Goal: Transaction & Acquisition: Purchase product/service

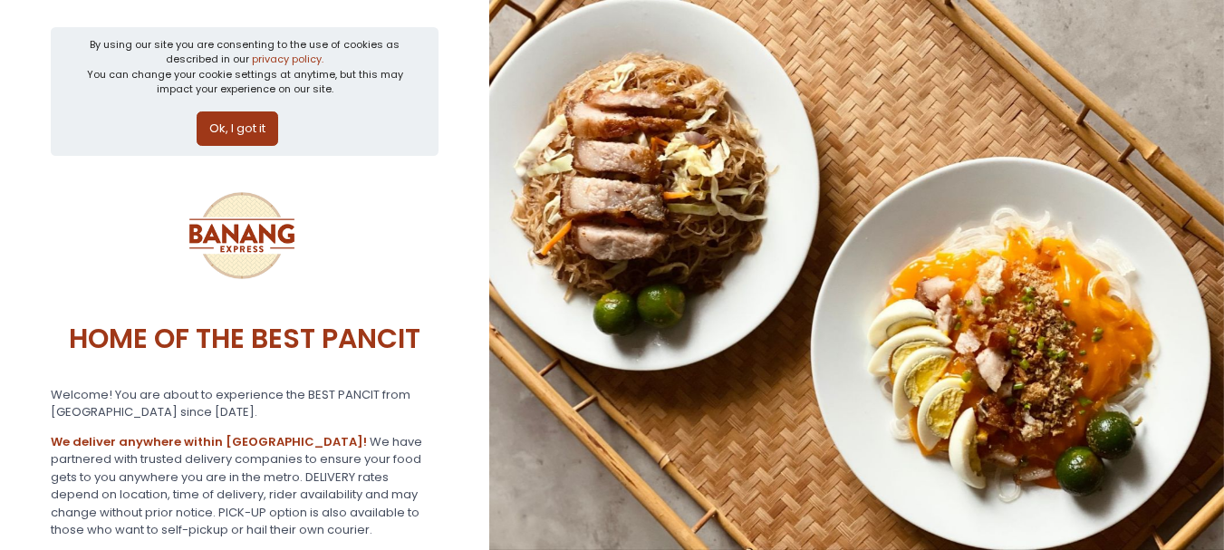
click at [238, 115] on button "Ok, I got it" at bounding box center [238, 128] width 82 height 34
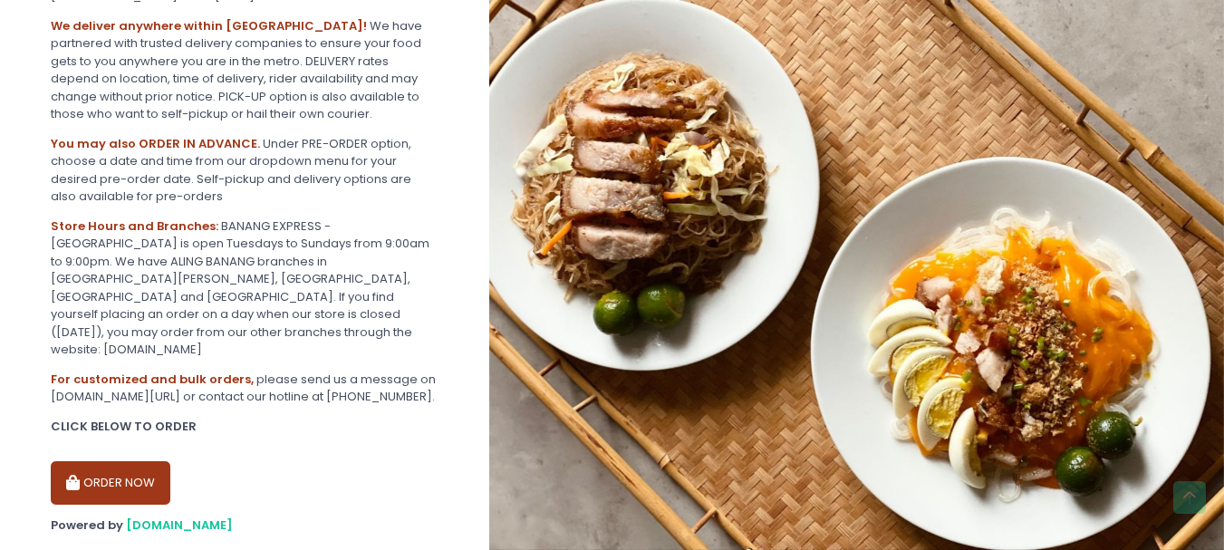
scroll to position [304, 0]
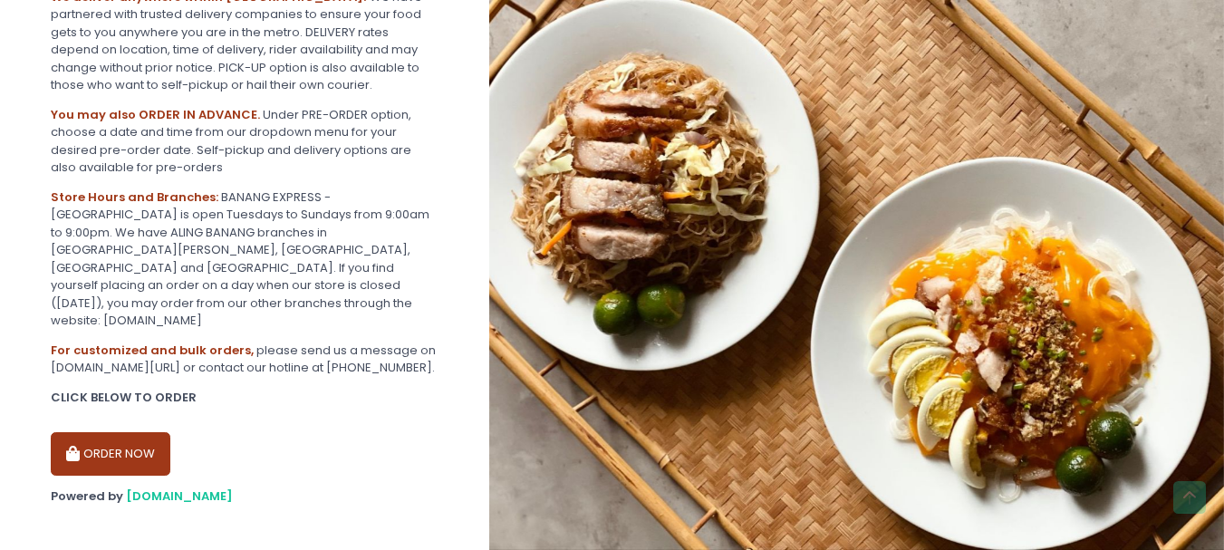
click at [138, 447] on button "ORDER NOW" at bounding box center [111, 453] width 120 height 43
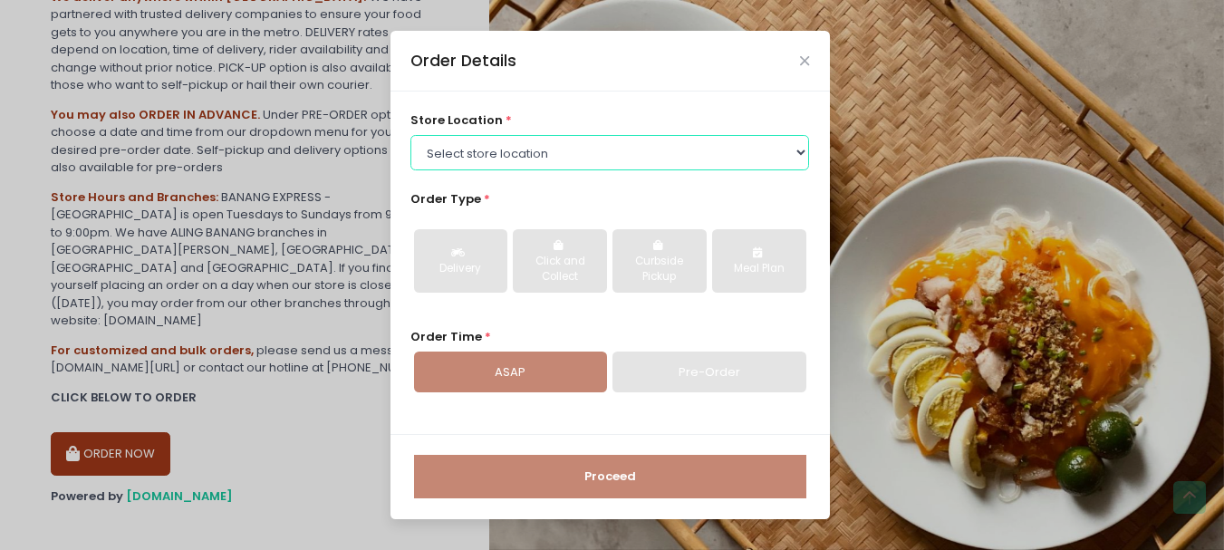
click at [608, 154] on select "Select store location BANANG EXPRESS - [GEOGRAPHIC_DATA], [GEOGRAPHIC_DATA] BAN…" at bounding box center [609, 152] width 399 height 34
select select "675c0ae4bfedf4b19365cabd"
click at [410, 135] on select "Select store location BANANG EXPRESS - [GEOGRAPHIC_DATA], [GEOGRAPHIC_DATA] BAN…" at bounding box center [609, 152] width 399 height 34
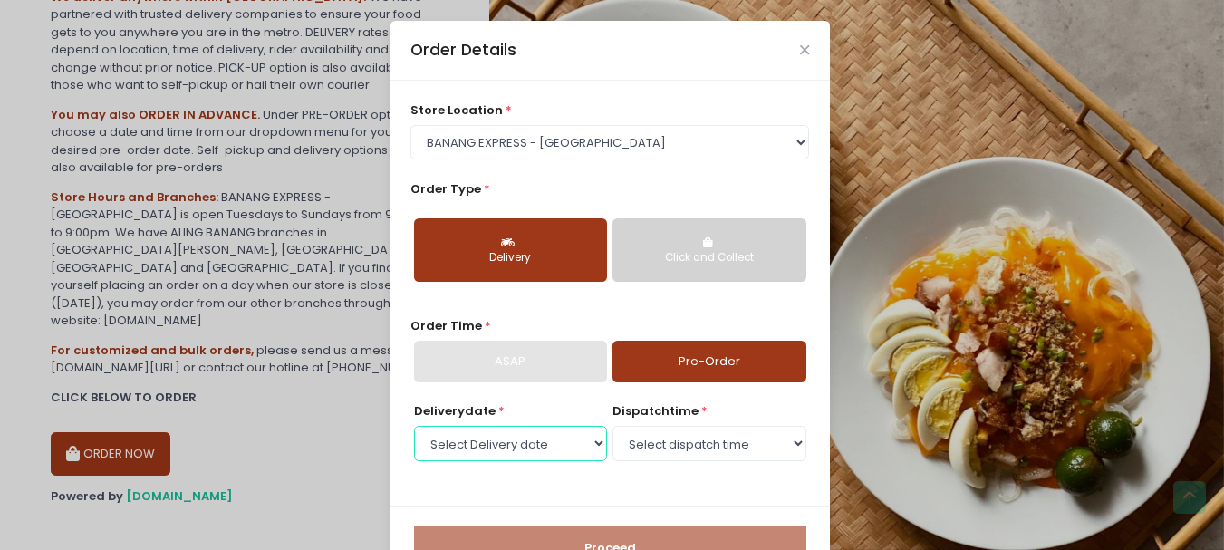
click at [567, 447] on select "Select Delivery date [DATE] [DATE] [DATE] [DATE] [DATE] [DATE]" at bounding box center [510, 443] width 193 height 34
select select "[DATE]"
click at [414, 426] on select "Select Delivery date [DATE] [DATE] [DATE] [DATE] [DATE] [DATE]" at bounding box center [510, 443] width 193 height 34
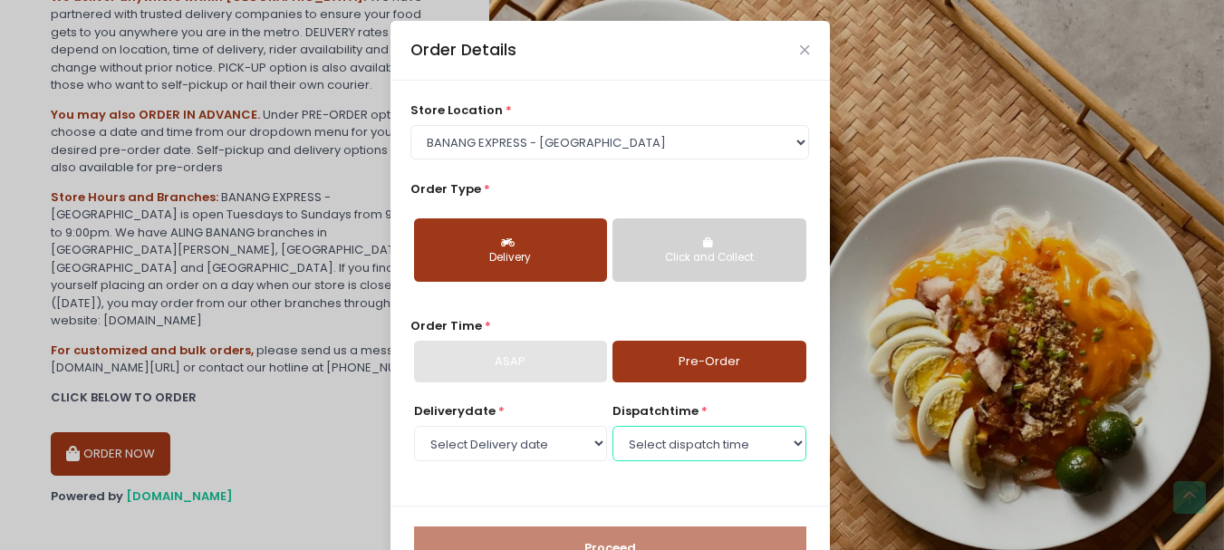
click at [707, 444] on select "Select dispatch time 09:30 AM - 10:00 AM 10:00 AM - 10:30 AM 10:30 AM - 11:00 A…" at bounding box center [709, 443] width 193 height 34
select select "09:30"
click at [613, 426] on select "Select dispatch time 09:30 AM - 10:00 AM 10:00 AM - 10:30 AM 10:30 AM - 11:00 A…" at bounding box center [709, 443] width 193 height 34
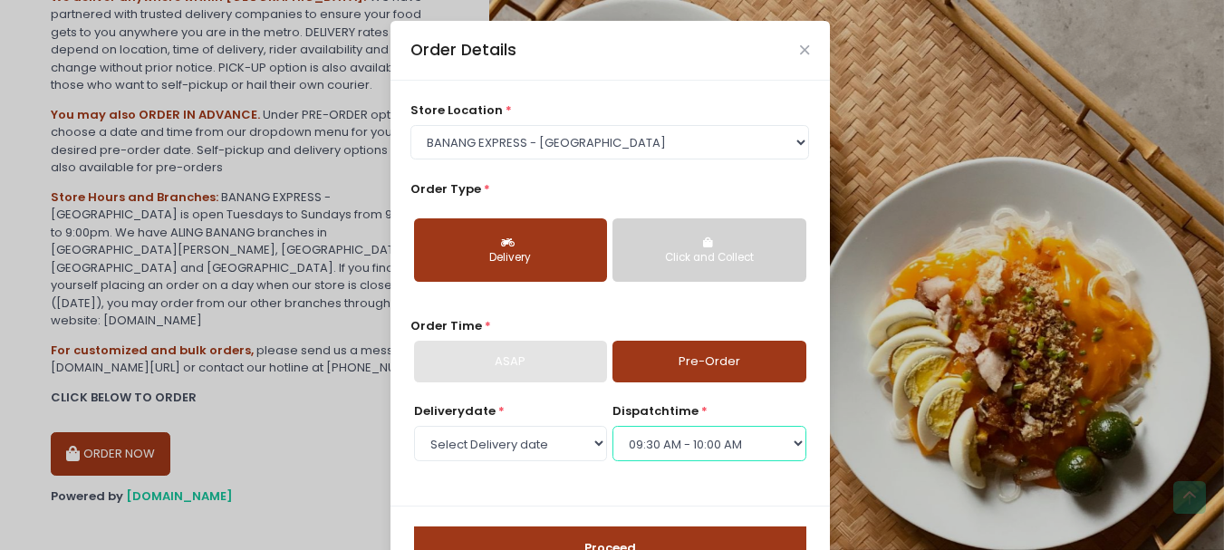
scroll to position [61, 0]
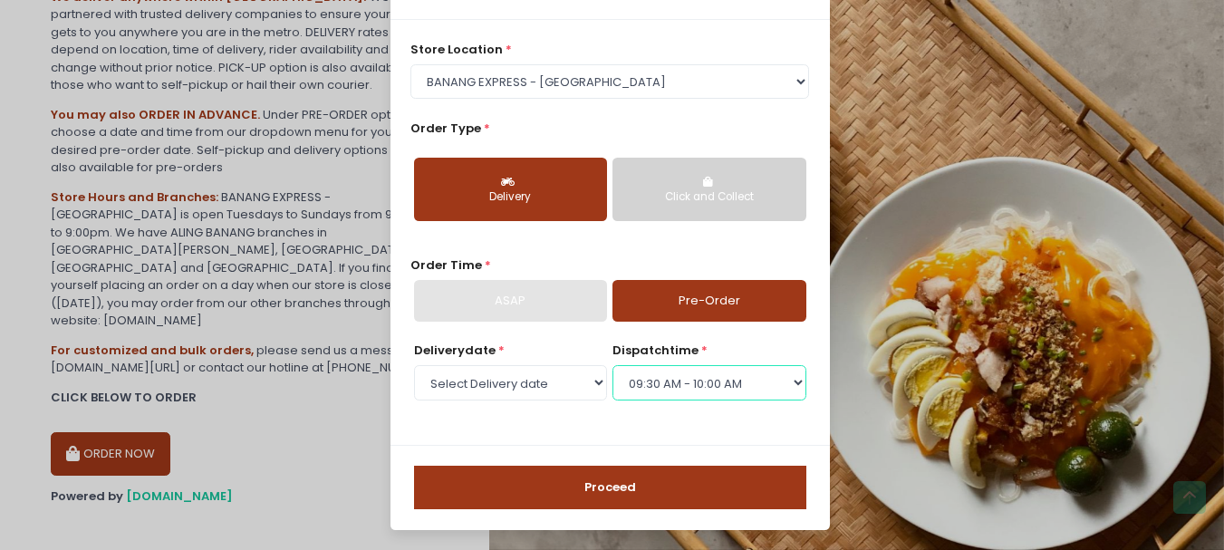
click at [706, 390] on select "Select dispatch time 09:30 AM - 10:00 AM 10:00 AM - 10:30 AM 10:30 AM - 11:00 A…" at bounding box center [709, 382] width 193 height 34
click at [658, 487] on button "Proceed" at bounding box center [610, 487] width 392 height 43
